Goal: Task Accomplishment & Management: Complete application form

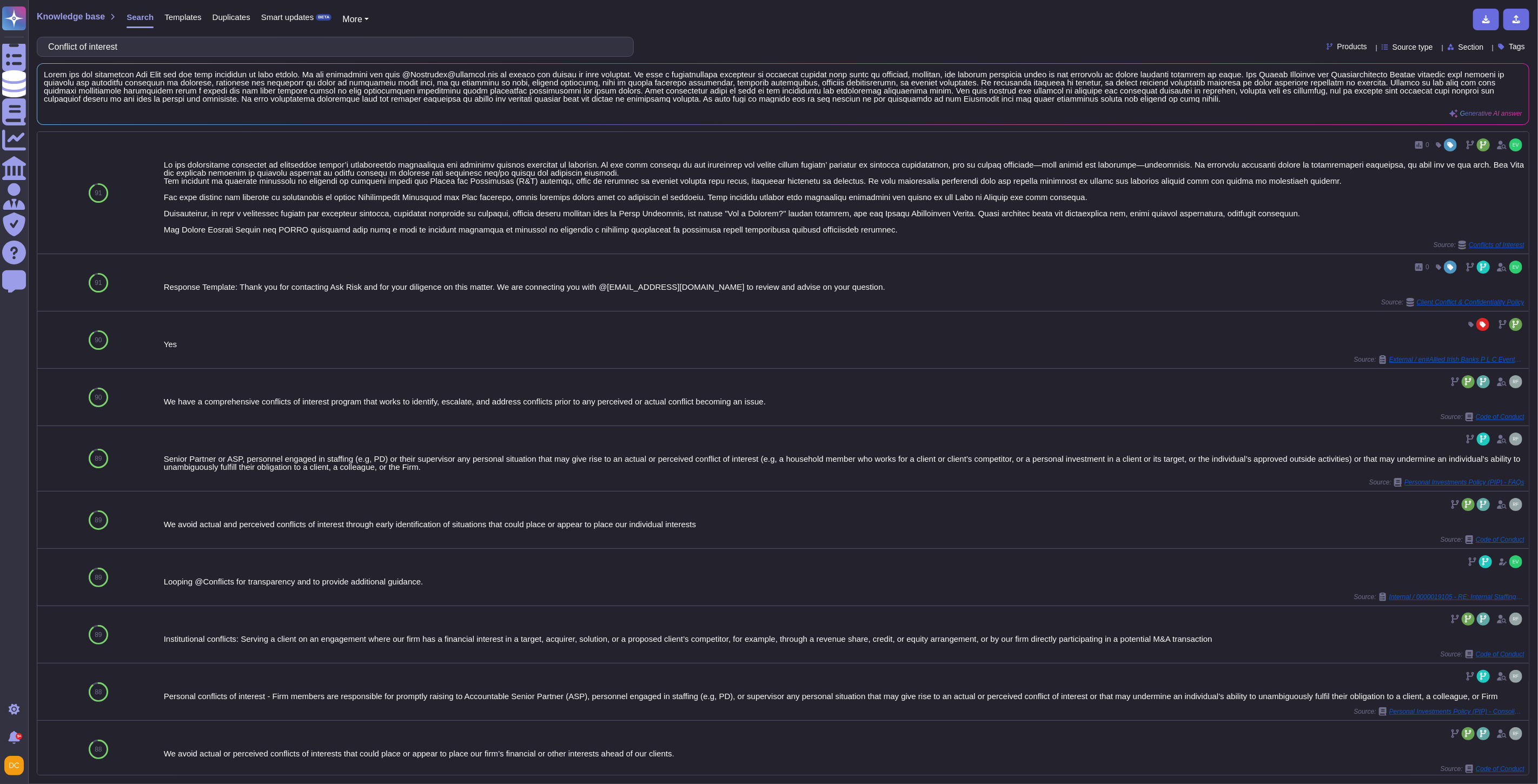
scroll to position [326, 0]
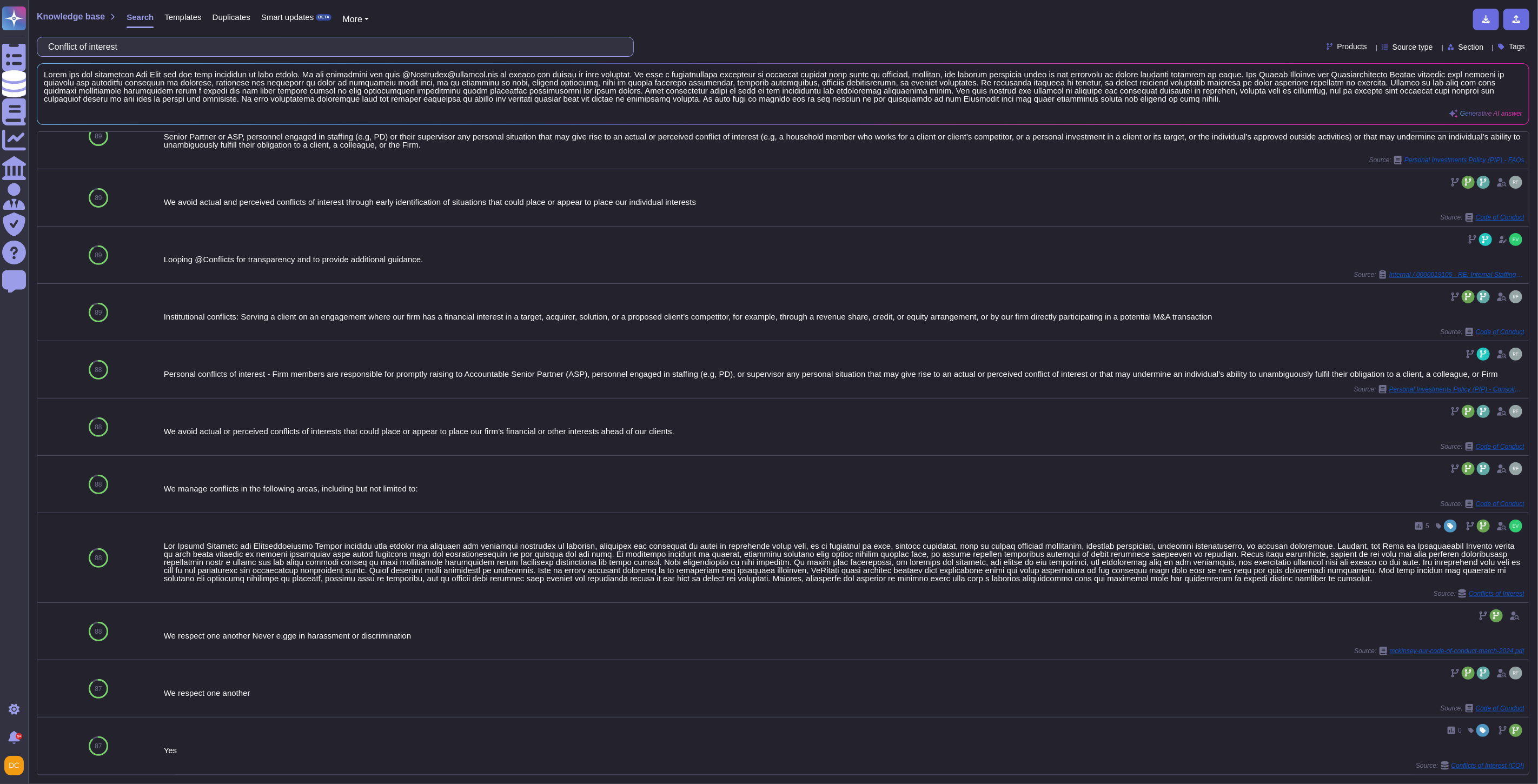
click at [118, 49] on input "Conflict of interest" at bounding box center [332, 46] width 580 height 19
paste input "Is your company LEED (Leadership in Energy and Environmental Design) certified,…"
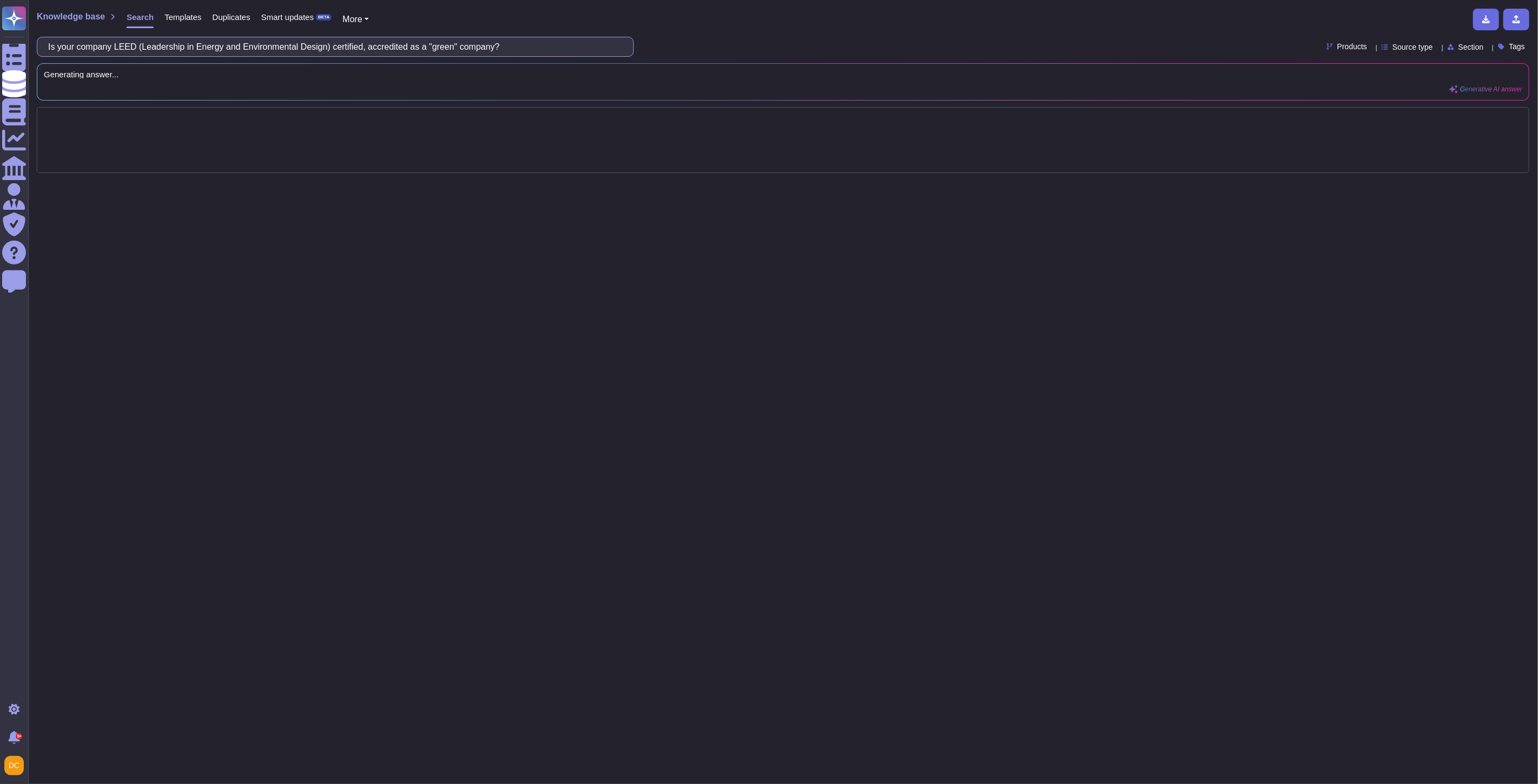
scroll to position [0, 0]
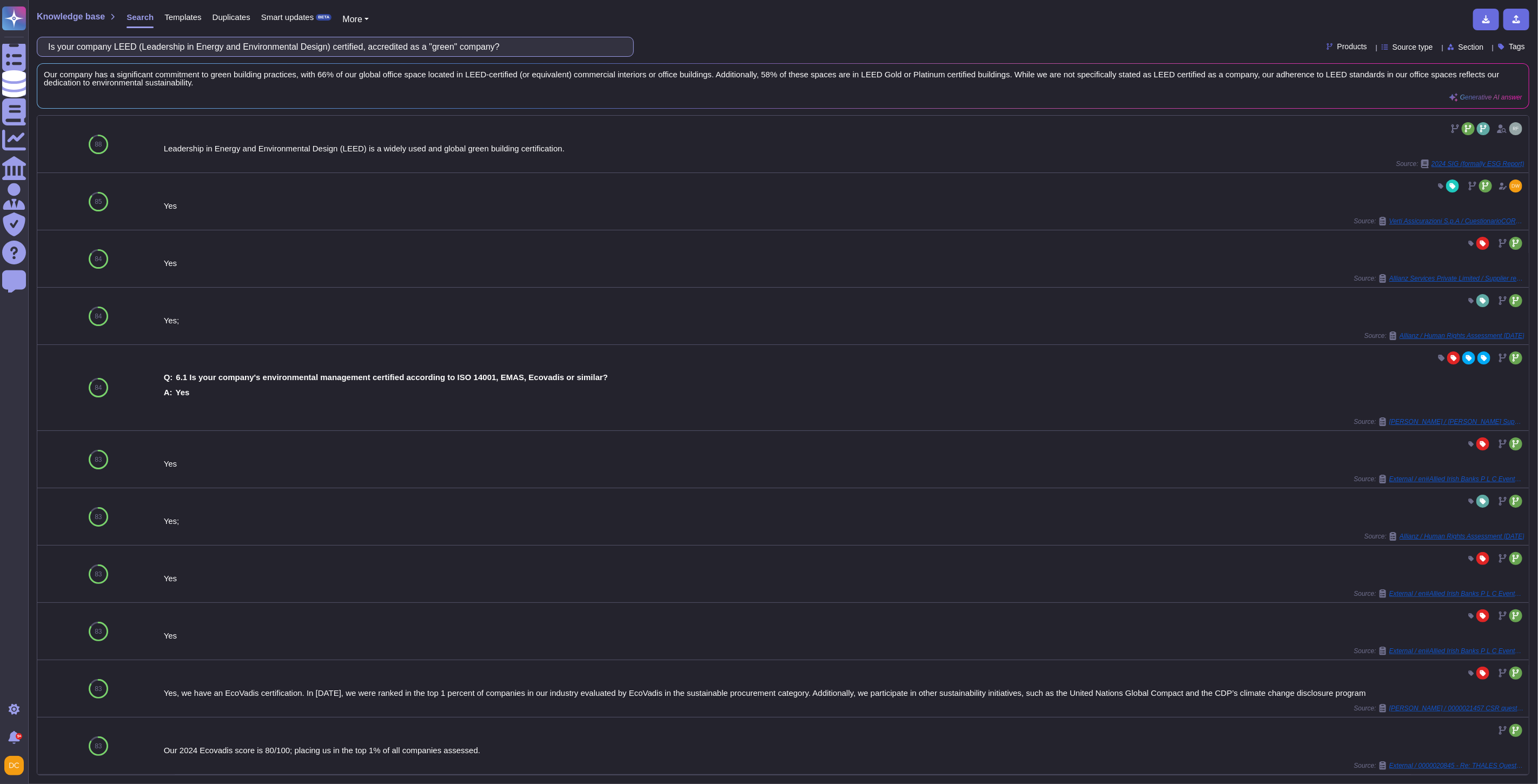
click at [214, 55] on input "Is your company LEED (Leadership in Energy and Environmental Design) certified,…" at bounding box center [332, 46] width 580 height 19
paste input "Has your company's CEO signed the CEO Action for Diversity and Inclusion"
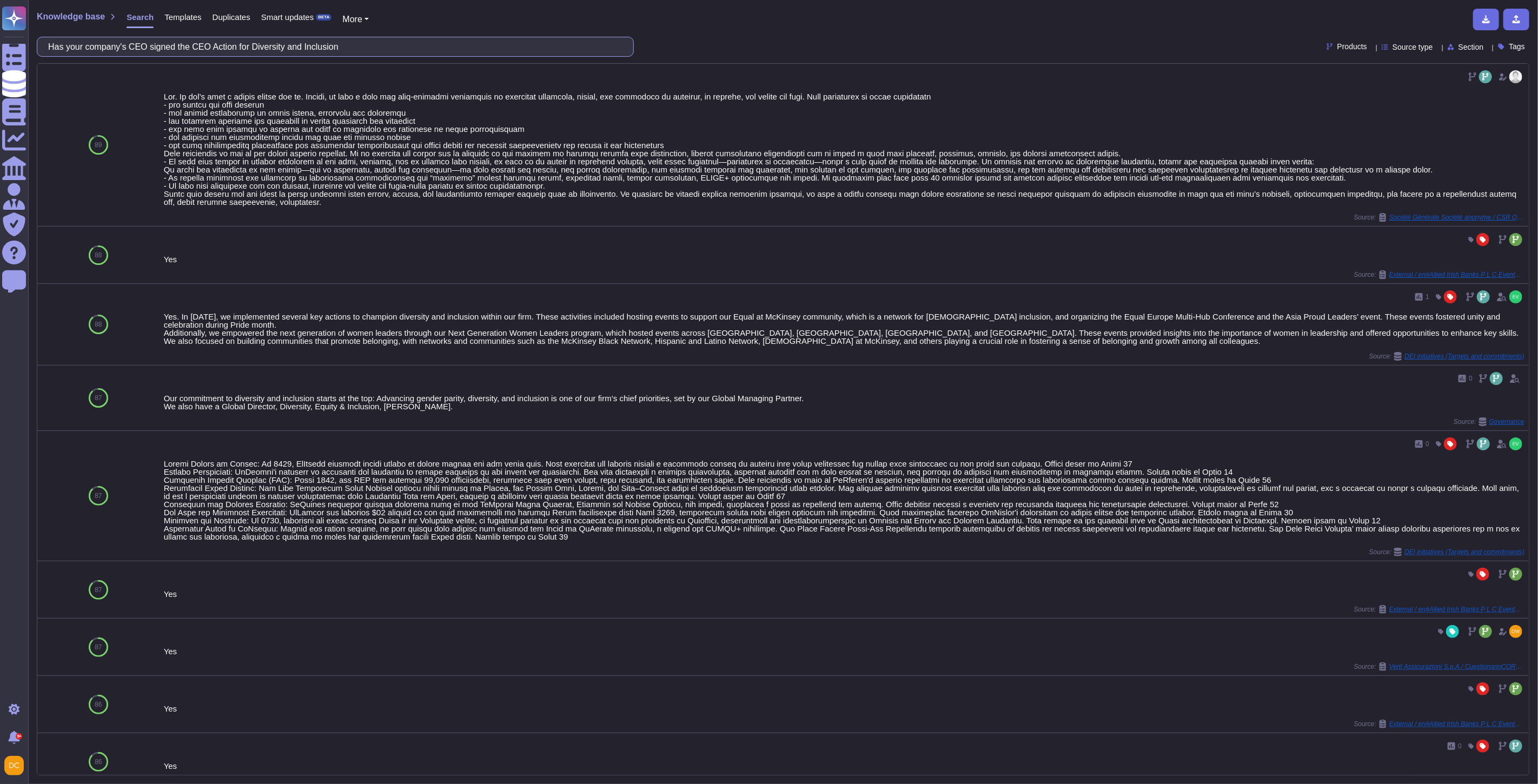
drag, startPoint x: 200, startPoint y: 45, endPoint x: 347, endPoint y: 50, distance: 147.1
click at [347, 50] on input "Has your company's CEO signed the CEO Action for Diversity and Inclusion" at bounding box center [332, 46] width 580 height 19
type input "Has your company's CEO signed the CEO Action for Diversity and Inclusion"
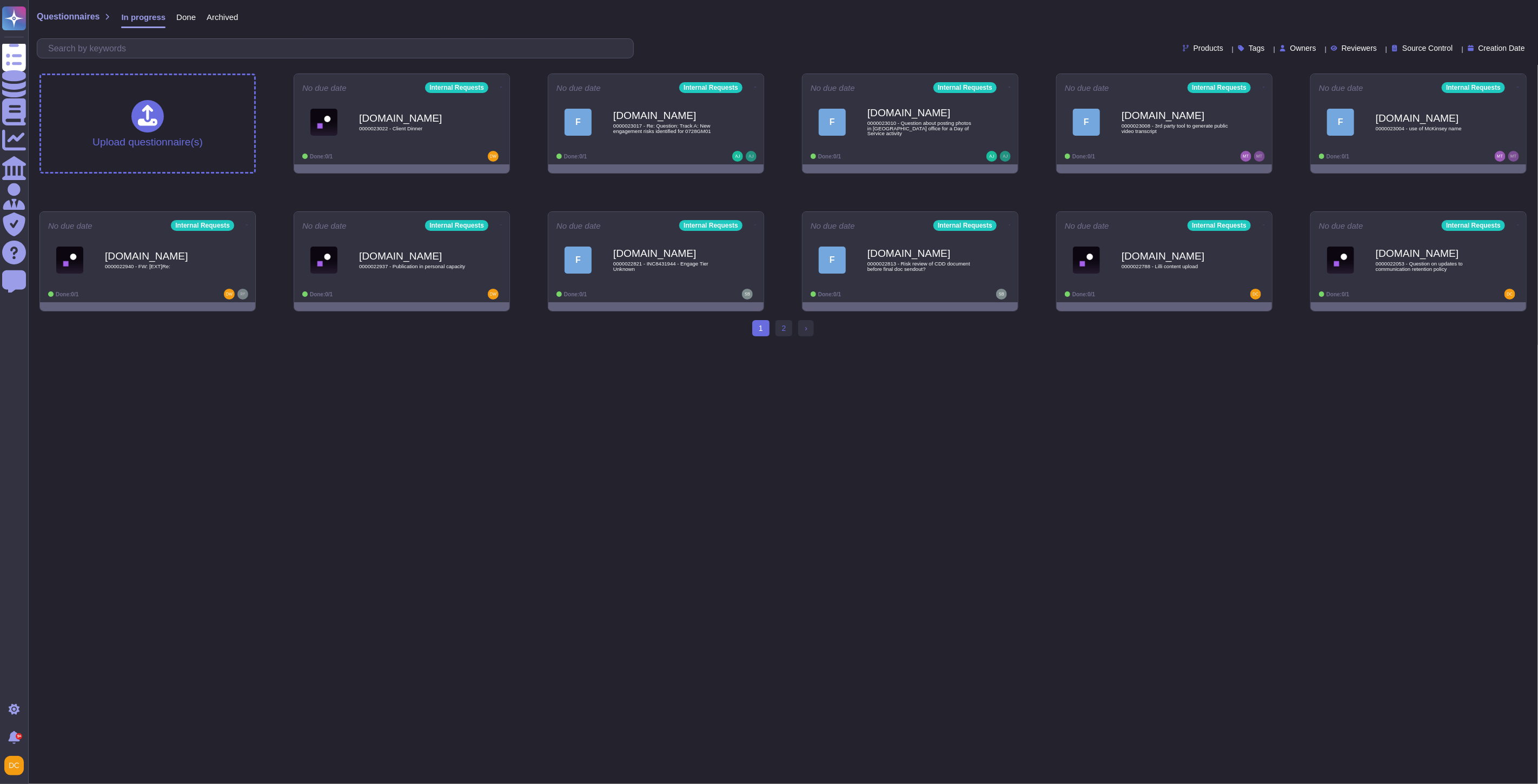
click at [306, 345] on html "Questionnaires Knowledge Base Documents Analytics CAIQ / SIG Admin Trust Center…" at bounding box center [769, 172] width 1538 height 345
